Goal: Task Accomplishment & Management: Manage account settings

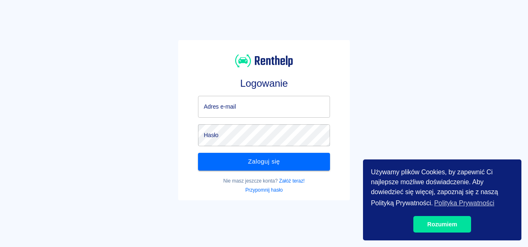
click at [246, 114] on input "Adres e-mail" at bounding box center [264, 107] width 132 height 22
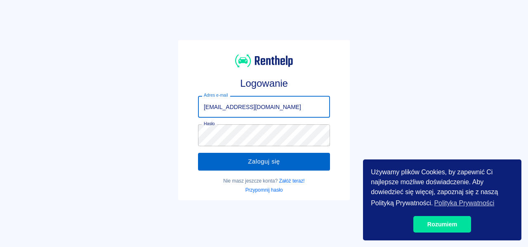
type input "[EMAIL_ADDRESS][DOMAIN_NAME]"
click at [240, 161] on button "Zaloguj się" at bounding box center [264, 161] width 132 height 17
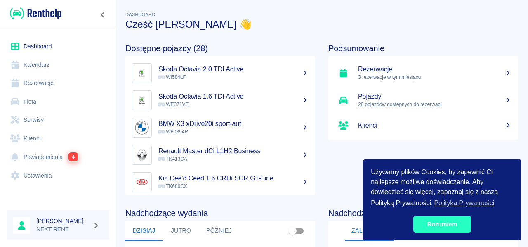
click at [432, 221] on link "Rozumiem" at bounding box center [442, 224] width 58 height 17
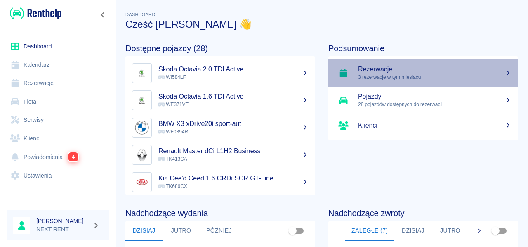
click at [384, 71] on h5 "Rezerwacje" at bounding box center [435, 69] width 154 height 8
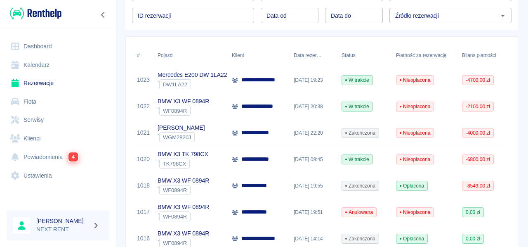
scroll to position [91, 0]
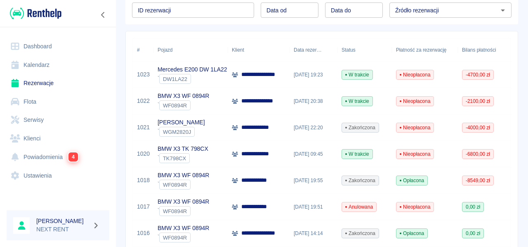
click at [59, 155] on link "Powiadomienia 4" at bounding box center [58, 156] width 103 height 19
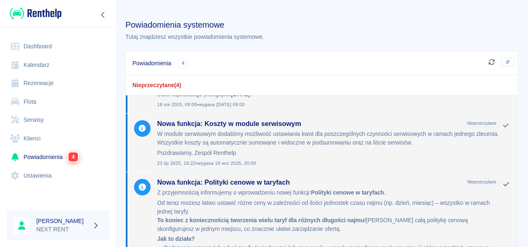
scroll to position [91, 0]
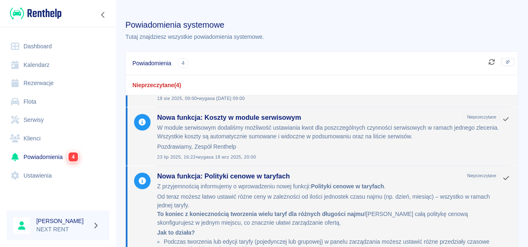
click at [33, 41] on link "Dashboard" at bounding box center [58, 46] width 103 height 19
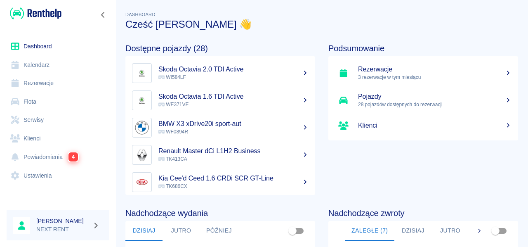
click at [377, 99] on h5 "Pojazdy" at bounding box center [435, 96] width 154 height 8
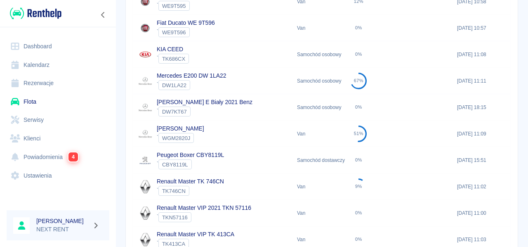
scroll to position [256, 0]
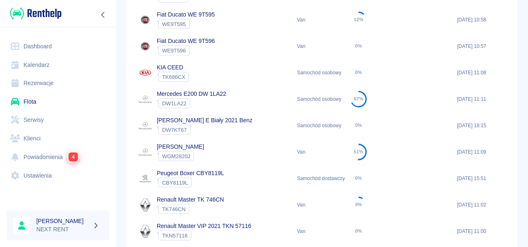
click at [220, 148] on div "[PERSON_NAME] ` WGM2820J" at bounding box center [213, 152] width 160 height 26
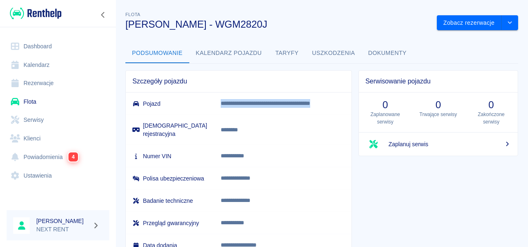
drag, startPoint x: 221, startPoint y: 101, endPoint x: 343, endPoint y: 103, distance: 121.8
click at [343, 103] on p "**********" at bounding box center [283, 103] width 124 height 9
click at [207, 152] on h6 "Numer VIN" at bounding box center [169, 156] width 75 height 8
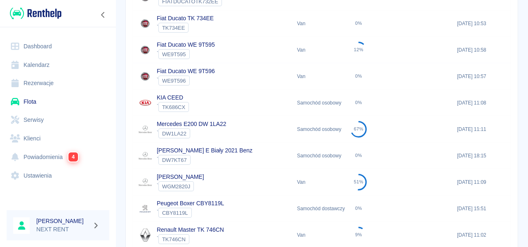
scroll to position [226, 0]
click at [214, 139] on div "Mercedes E200 DW 1LA22 ` DW1LA22" at bounding box center [213, 129] width 160 height 26
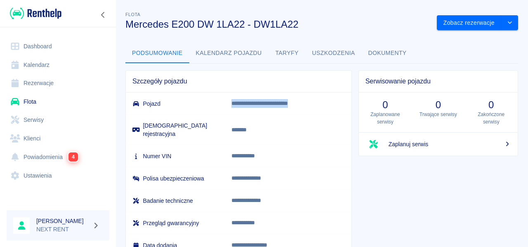
drag, startPoint x: 232, startPoint y: 102, endPoint x: 313, endPoint y: 107, distance: 81.4
click at [314, 106] on p "**********" at bounding box center [288, 103] width 113 height 9
click at [285, 108] on td "**********" at bounding box center [288, 103] width 127 height 22
drag, startPoint x: 309, startPoint y: 103, endPoint x: 227, endPoint y: 105, distance: 82.5
click at [227, 105] on td "**********" at bounding box center [288, 103] width 127 height 22
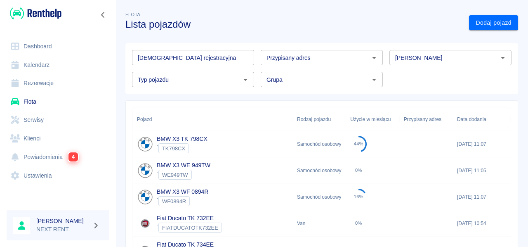
click at [47, 50] on link "Dashboard" at bounding box center [58, 46] width 103 height 19
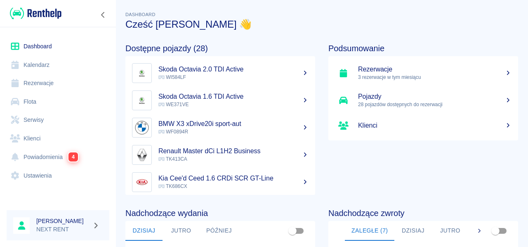
click at [372, 80] on p "3 rezerwacje w tym miesiącu" at bounding box center [435, 76] width 154 height 7
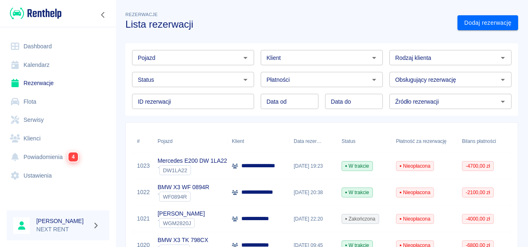
click at [408, 107] on div "Źródło rezerwacji" at bounding box center [451, 101] width 122 height 15
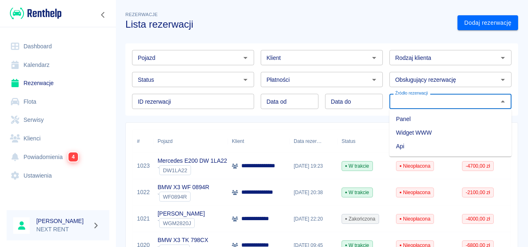
click at [409, 137] on li "Widget WWW" at bounding box center [451, 133] width 122 height 14
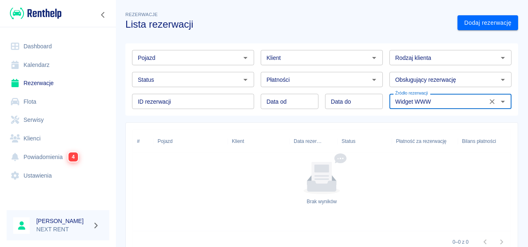
click at [408, 104] on input "Widget WWW" at bounding box center [438, 101] width 93 height 10
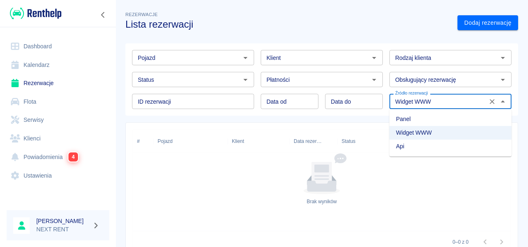
click at [403, 145] on li "Api" at bounding box center [451, 146] width 122 height 14
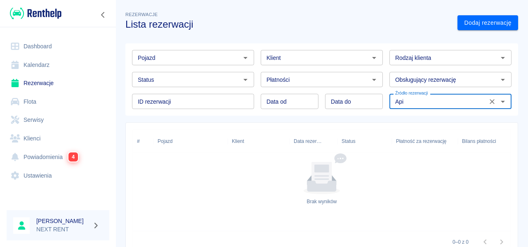
click at [412, 105] on input "Api" at bounding box center [438, 101] width 93 height 10
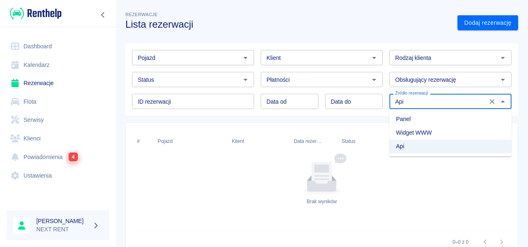
click at [404, 120] on li "Panel" at bounding box center [451, 119] width 122 height 14
type input "Panel"
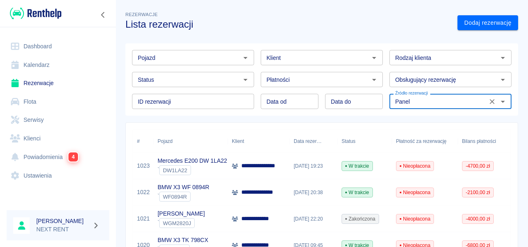
click at [495, 102] on icon "Wyczyść" at bounding box center [492, 101] width 8 height 8
click at [215, 164] on p "Mercedes E200 DW 1LA22" at bounding box center [193, 160] width 70 height 9
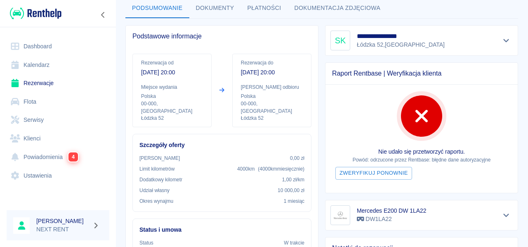
scroll to position [38, 0]
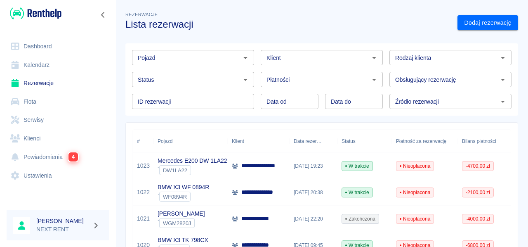
click at [210, 189] on div "BMW X3 WF 0894R ` WF0894R" at bounding box center [191, 192] width 74 height 26
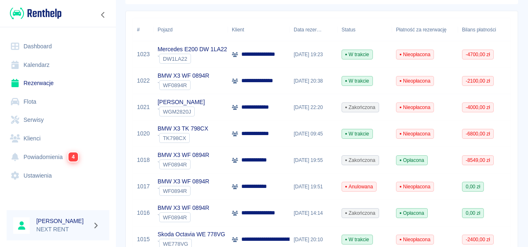
scroll to position [113, 0]
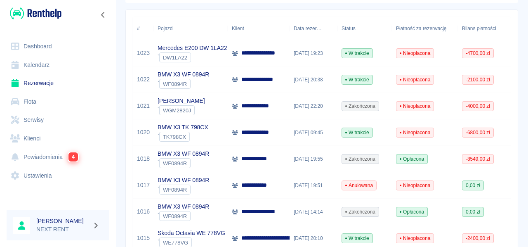
click at [217, 142] on div "BMW X3 TK 798CX ` TK798CX" at bounding box center [191, 132] width 74 height 26
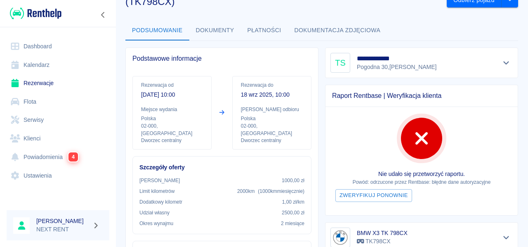
scroll to position [34, 0]
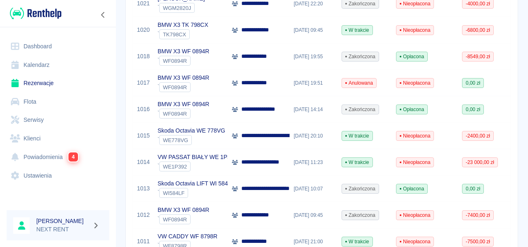
scroll to position [221, 0]
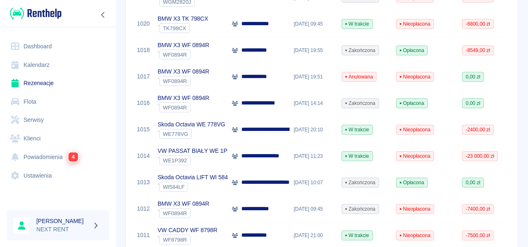
click at [212, 159] on div "` WE1P392" at bounding box center [197, 160] width 79 height 10
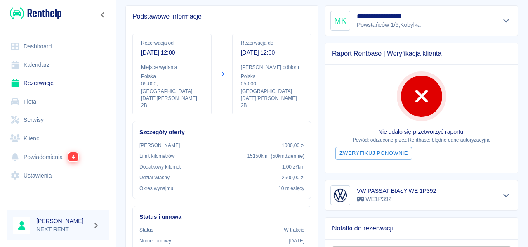
scroll to position [60, 0]
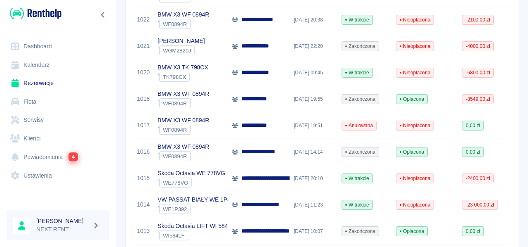
scroll to position [180, 0]
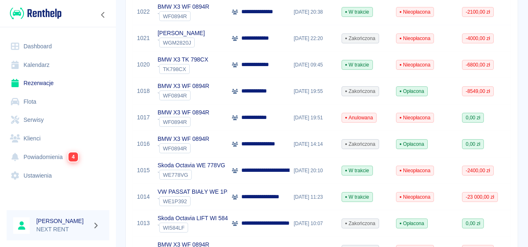
click at [217, 172] on div "` WE778VG" at bounding box center [192, 175] width 68 height 10
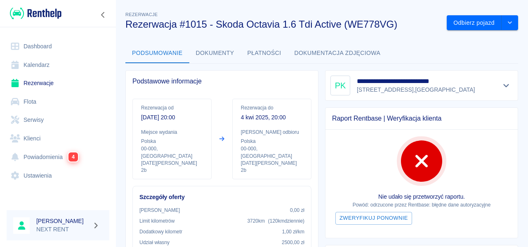
click at [40, 171] on link "Ustawienia" at bounding box center [58, 175] width 103 height 19
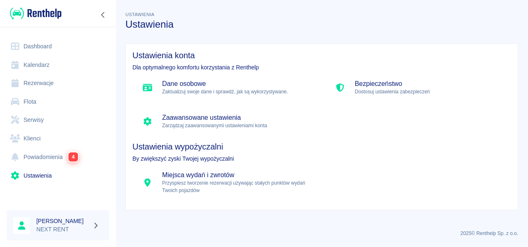
click at [24, 100] on link "Flota" at bounding box center [58, 101] width 103 height 19
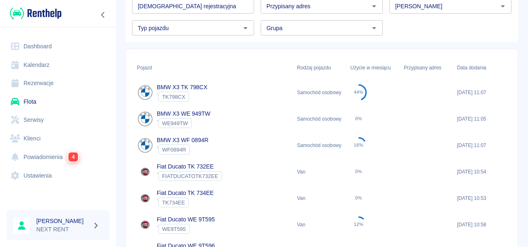
scroll to position [61, 0]
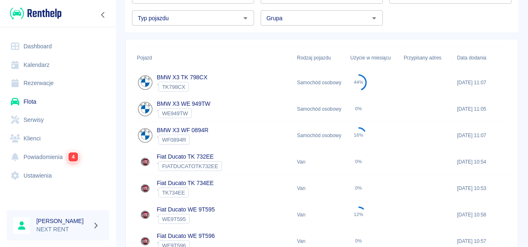
click at [194, 81] on p "BMW X3 TK 798CX" at bounding box center [182, 77] width 51 height 9
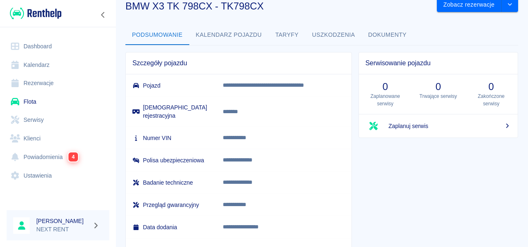
scroll to position [19, 0]
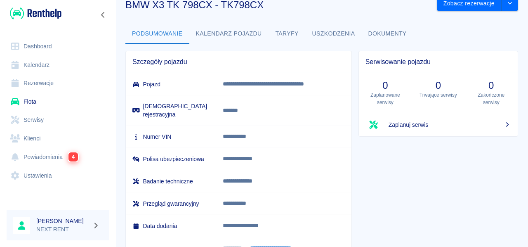
click at [385, 36] on button "Dokumenty" at bounding box center [388, 34] width 52 height 20
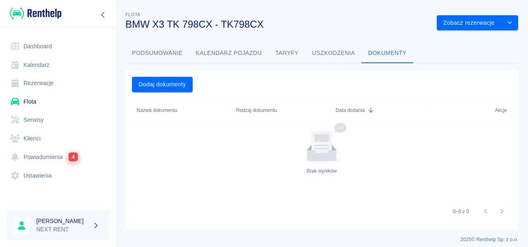
click at [331, 51] on button "Uszkodzenia" at bounding box center [334, 53] width 56 height 20
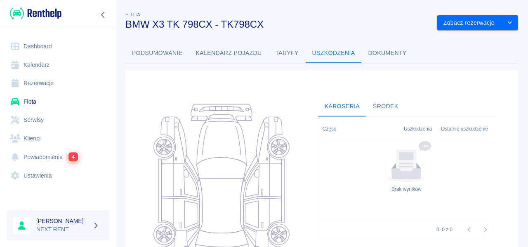
click at [293, 50] on button "Taryfy" at bounding box center [287, 53] width 37 height 20
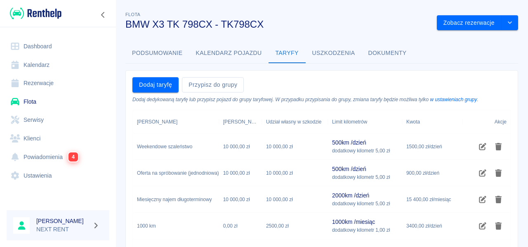
click at [244, 50] on button "Kalendarz pojazdu" at bounding box center [228, 53] width 79 height 20
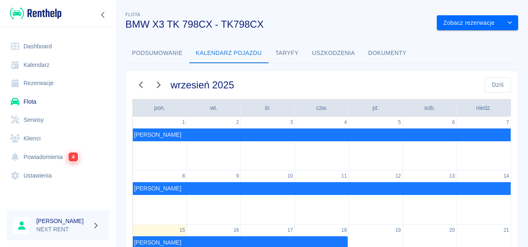
click at [162, 52] on button "Podsumowanie" at bounding box center [157, 53] width 64 height 20
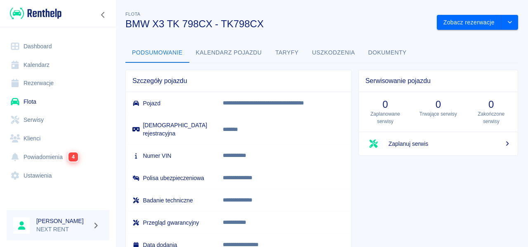
scroll to position [101, 0]
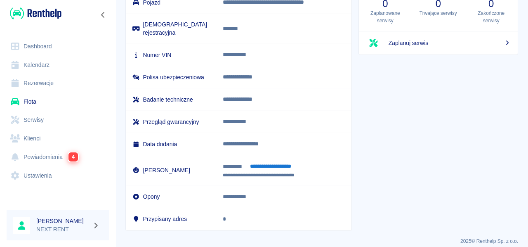
click at [43, 44] on link "Dashboard" at bounding box center [58, 46] width 103 height 19
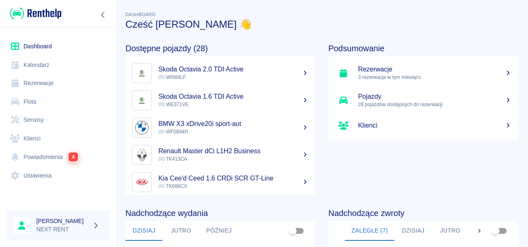
click at [369, 125] on h5 "Klienci" at bounding box center [435, 125] width 154 height 8
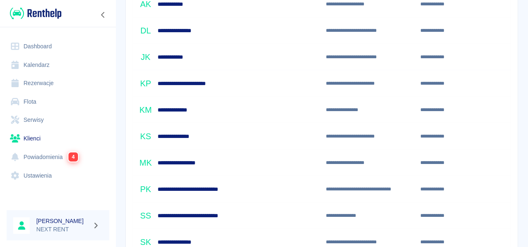
scroll to position [140, 0]
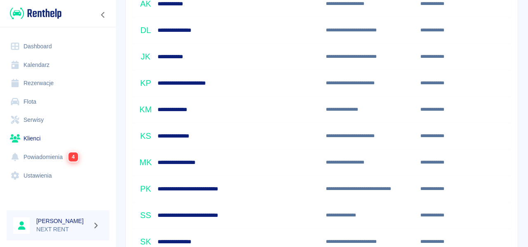
click at [269, 117] on div "**********" at bounding box center [227, 109] width 189 height 26
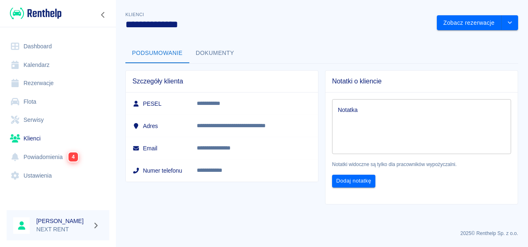
click at [212, 55] on button "Dokumenty" at bounding box center [215, 53] width 52 height 20
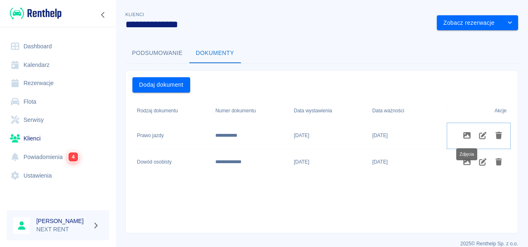
click at [466, 135] on icon "Zdjęcia" at bounding box center [466, 135] width 7 height 7
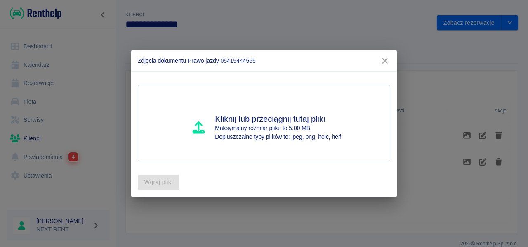
click at [384, 61] on icon "button" at bounding box center [385, 60] width 5 height 5
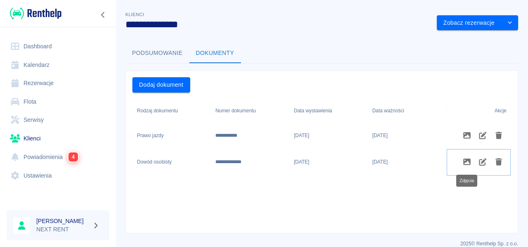
click at [466, 163] on icon "Zdjęcia" at bounding box center [467, 161] width 9 height 7
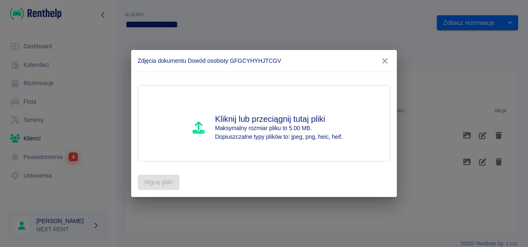
click at [386, 60] on icon "button" at bounding box center [385, 60] width 5 height 5
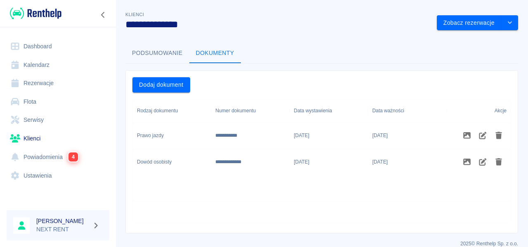
click at [208, 133] on div "Prawo jazdy" at bounding box center [172, 136] width 78 height 26
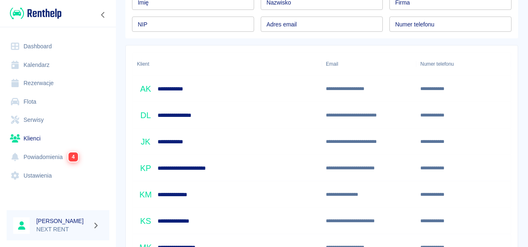
scroll to position [58, 0]
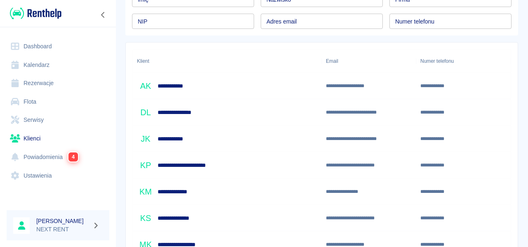
click at [309, 88] on div "**********" at bounding box center [227, 86] width 189 height 26
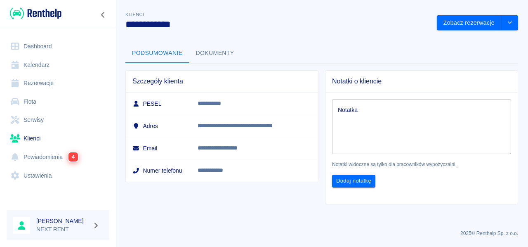
click at [204, 51] on button "Dokumenty" at bounding box center [215, 53] width 52 height 20
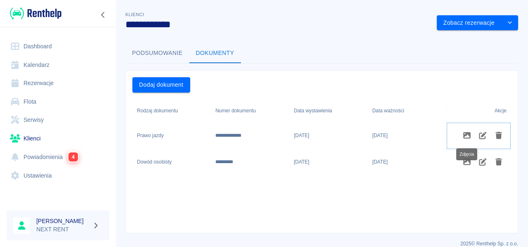
click at [467, 137] on icon "Zdjęcia" at bounding box center [467, 135] width 9 height 7
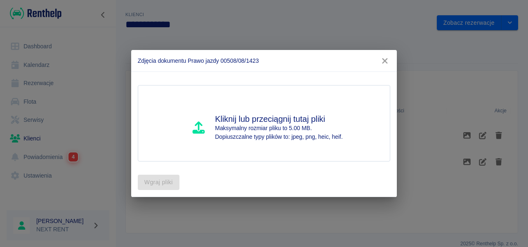
click at [387, 60] on icon "button" at bounding box center [385, 61] width 11 height 9
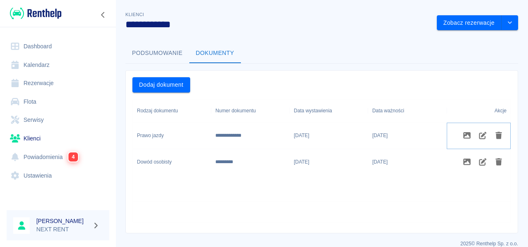
scroll to position [10, 0]
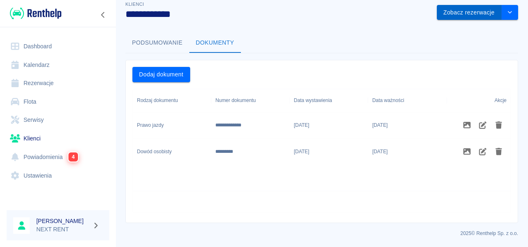
click at [463, 11] on button "Zobacz rezerwacje" at bounding box center [469, 12] width 65 height 15
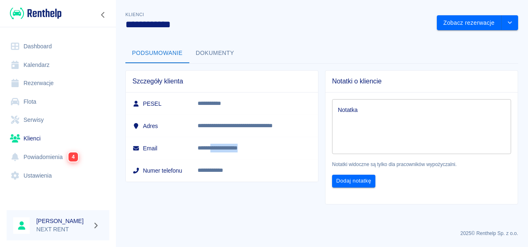
drag, startPoint x: 222, startPoint y: 147, endPoint x: 259, endPoint y: 149, distance: 37.2
click at [259, 149] on p "**********" at bounding box center [252, 148] width 109 height 9
click at [216, 57] on button "Dokumenty" at bounding box center [215, 53] width 52 height 20
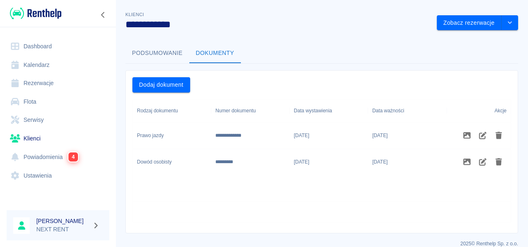
click at [35, 46] on link "Dashboard" at bounding box center [58, 46] width 103 height 19
